Goal: Download file/media

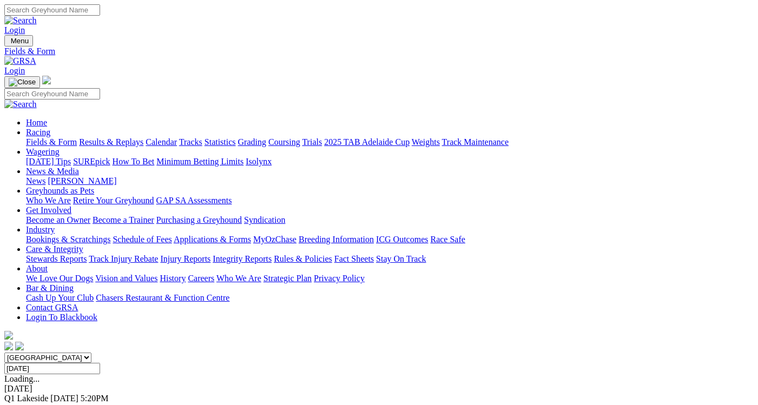
type input "[DATE]"
drag, startPoint x: 587, startPoint y: 234, endPoint x: 582, endPoint y: 255, distance: 21.5
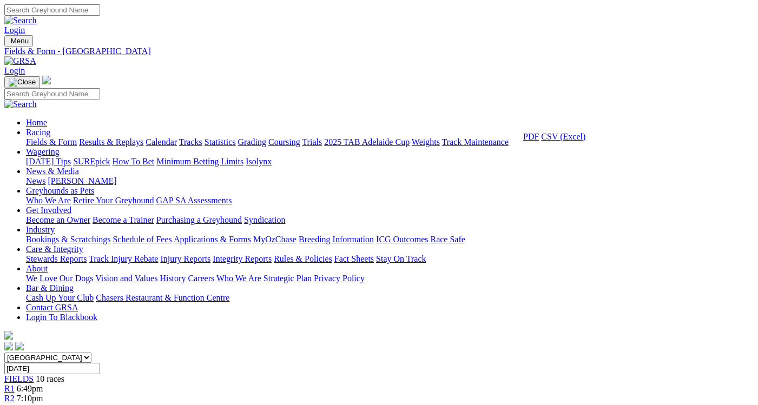
click at [572, 141] on link "CSV (Excel)" at bounding box center [563, 136] width 44 height 9
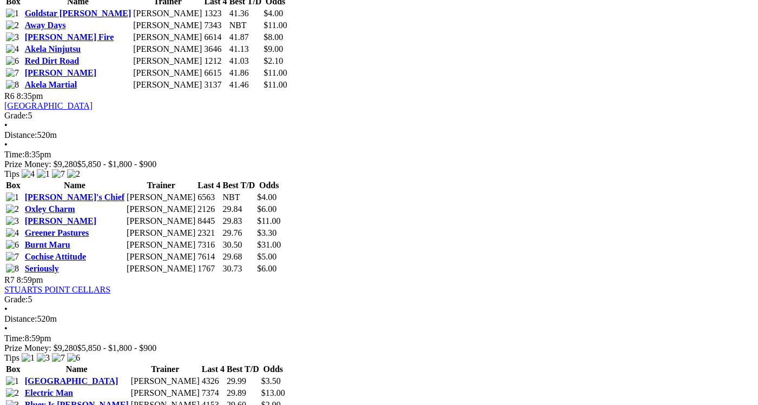
scroll to position [1333, 0]
